Goal: Task Accomplishment & Management: Use online tool/utility

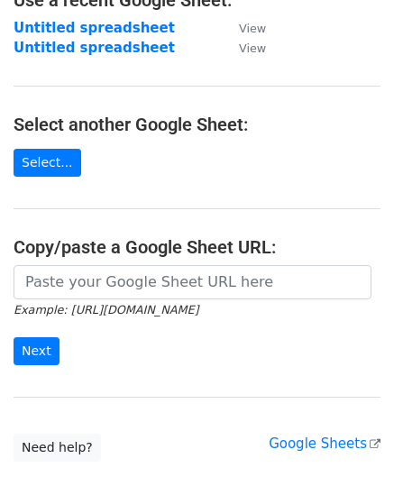
scroll to position [180, 0]
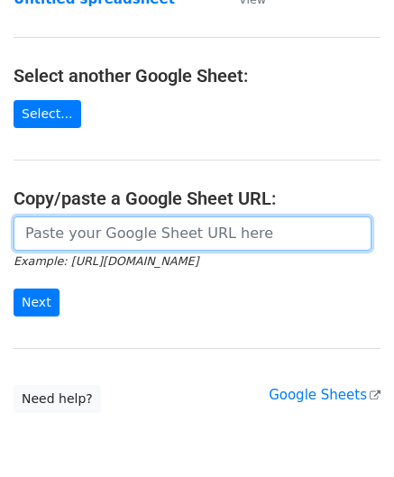
click at [70, 228] on input "url" at bounding box center [193, 233] width 358 height 34
paste input "[URL][DOMAIN_NAME]"
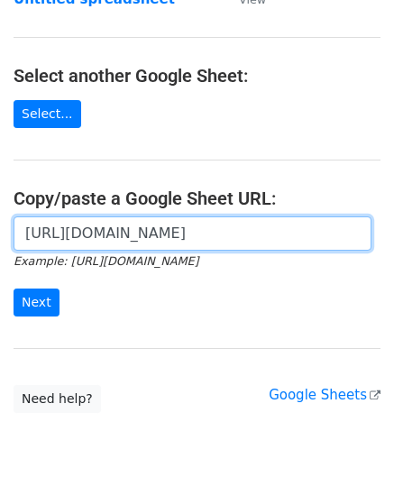
scroll to position [0, 410]
type input "[URL][DOMAIN_NAME]"
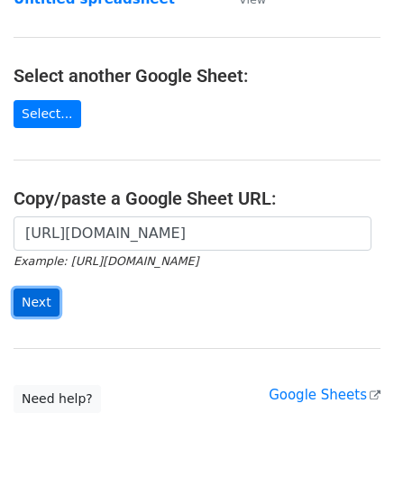
click at [38, 294] on input "Next" at bounding box center [37, 302] width 46 height 28
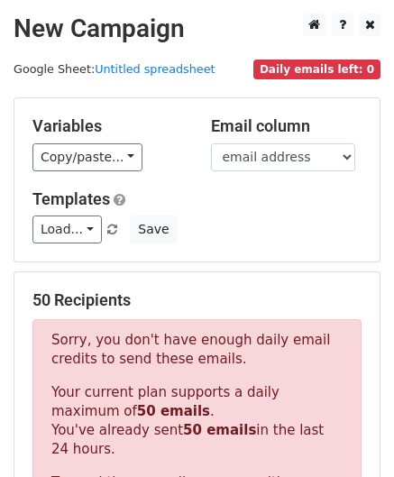
scroll to position [608, 0]
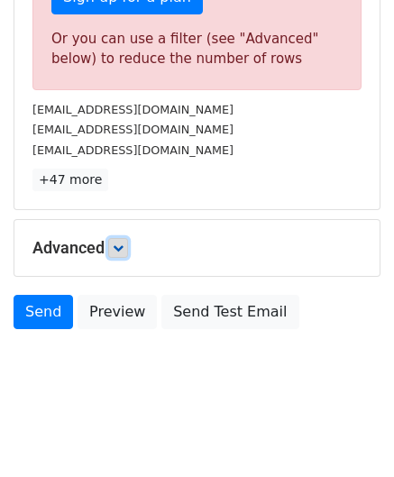
click at [128, 245] on link at bounding box center [118, 248] width 20 height 20
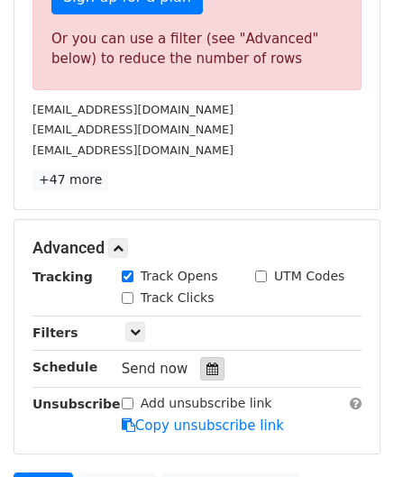
click at [206, 362] on icon at bounding box center [212, 368] width 12 height 13
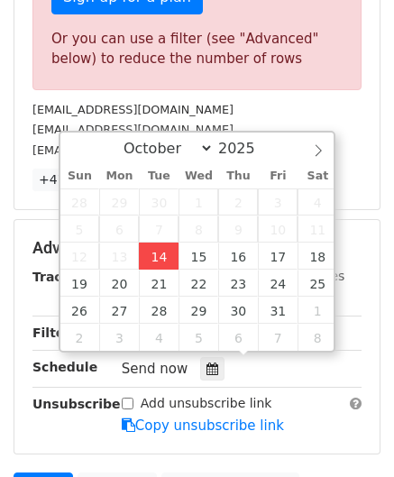
type input "[DATE] 12:00"
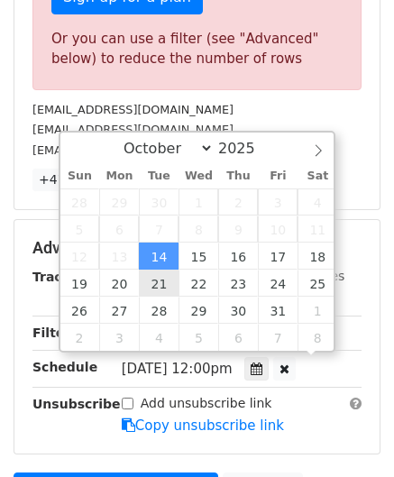
scroll to position [0, 0]
paste input "4"
type input "4"
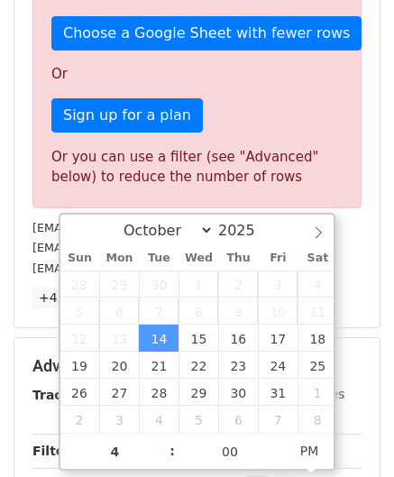
type input "[DATE] 16:00"
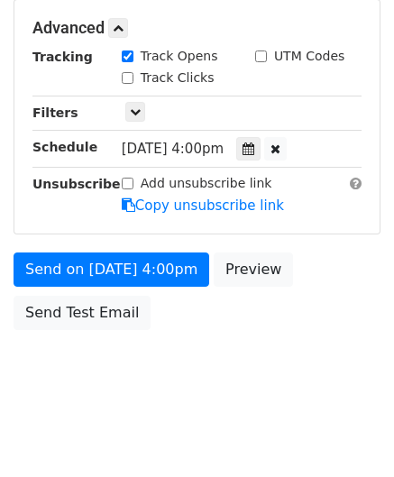
scroll to position [827, 0]
